Goal: Task Accomplishment & Management: Use online tool/utility

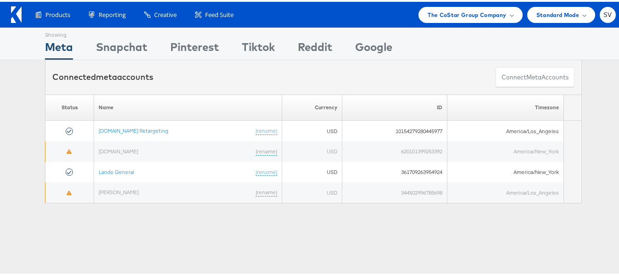
click at [433, 21] on div "Products Product Catalogs Enhance Your Product Catalog, Map Them to Publishers,…" at bounding box center [313, 13] width 627 height 26
click at [451, 17] on span "The CoStar Group Company" at bounding box center [467, 13] width 79 height 10
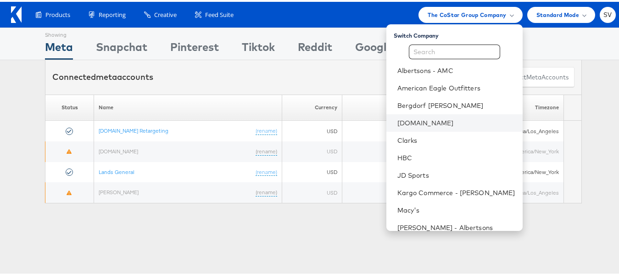
scroll to position [62, 0]
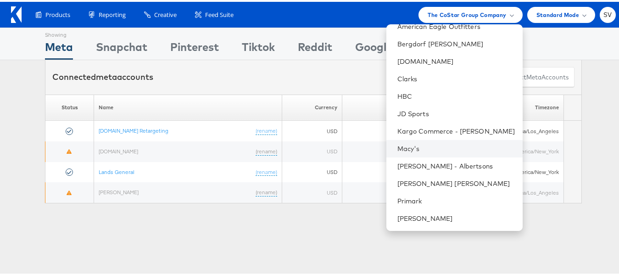
click at [416, 151] on li "Macy's" at bounding box center [455, 146] width 136 height 17
click at [408, 143] on link "Macy's" at bounding box center [457, 146] width 118 height 9
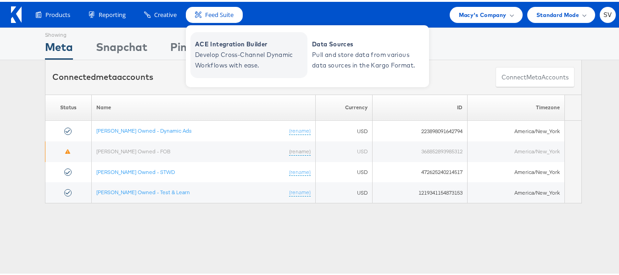
click at [221, 43] on span "ACE Integration Builder" at bounding box center [250, 42] width 110 height 11
